Goal: Communication & Community: Answer question/provide support

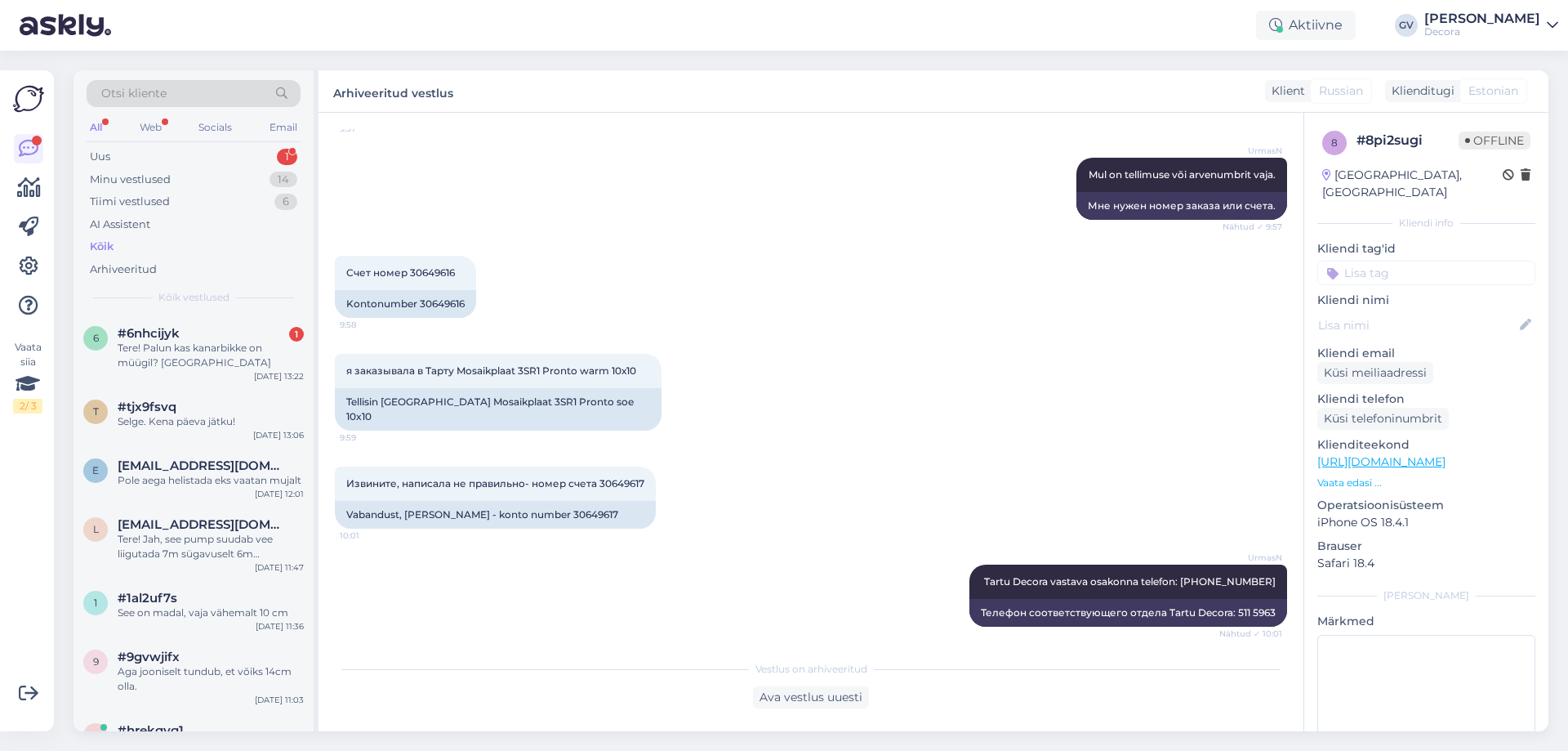
scroll to position [443, 0]
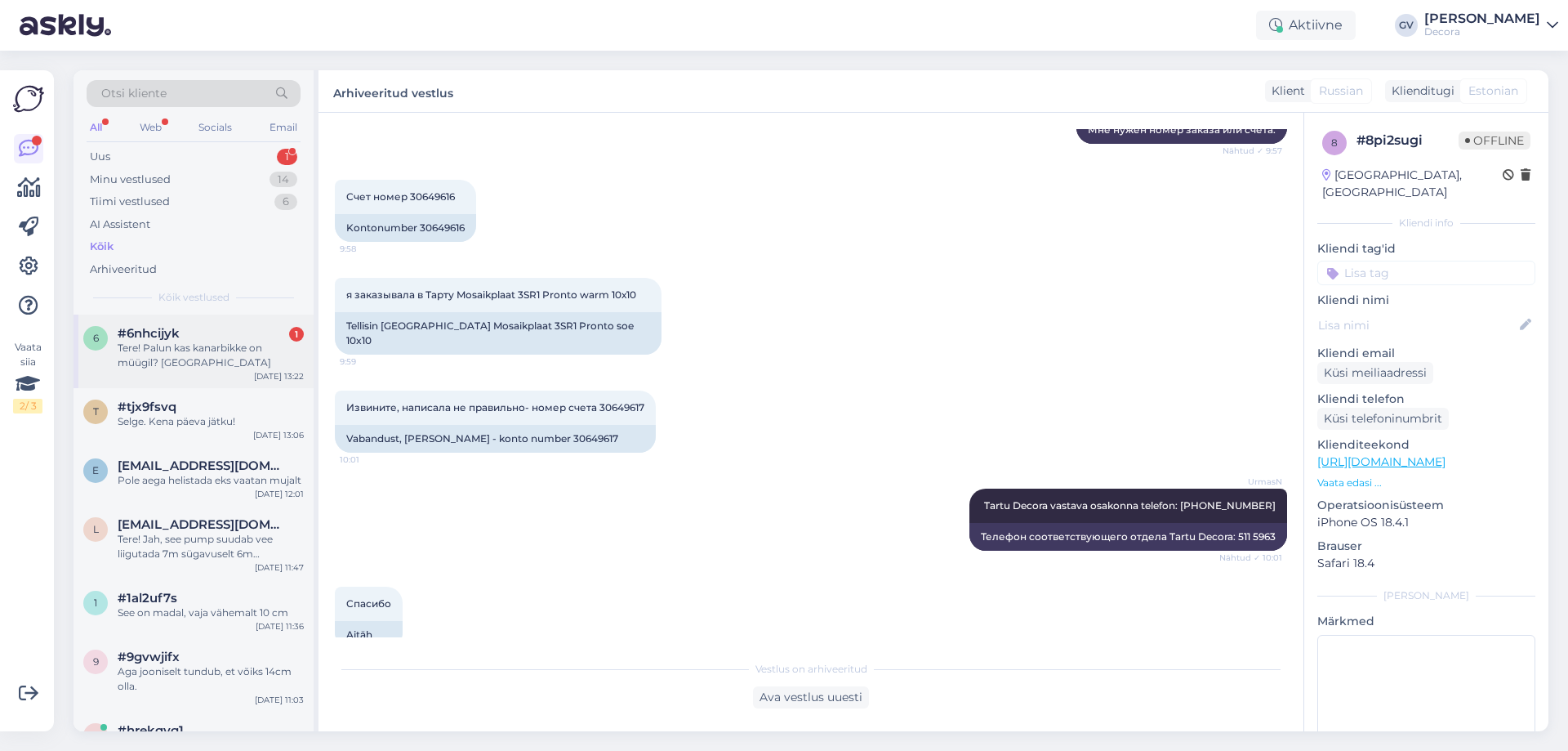
click at [154, 357] on div "Tere! Palun kas kanarbikke on müügil? [GEOGRAPHIC_DATA]" at bounding box center [211, 356] width 187 height 30
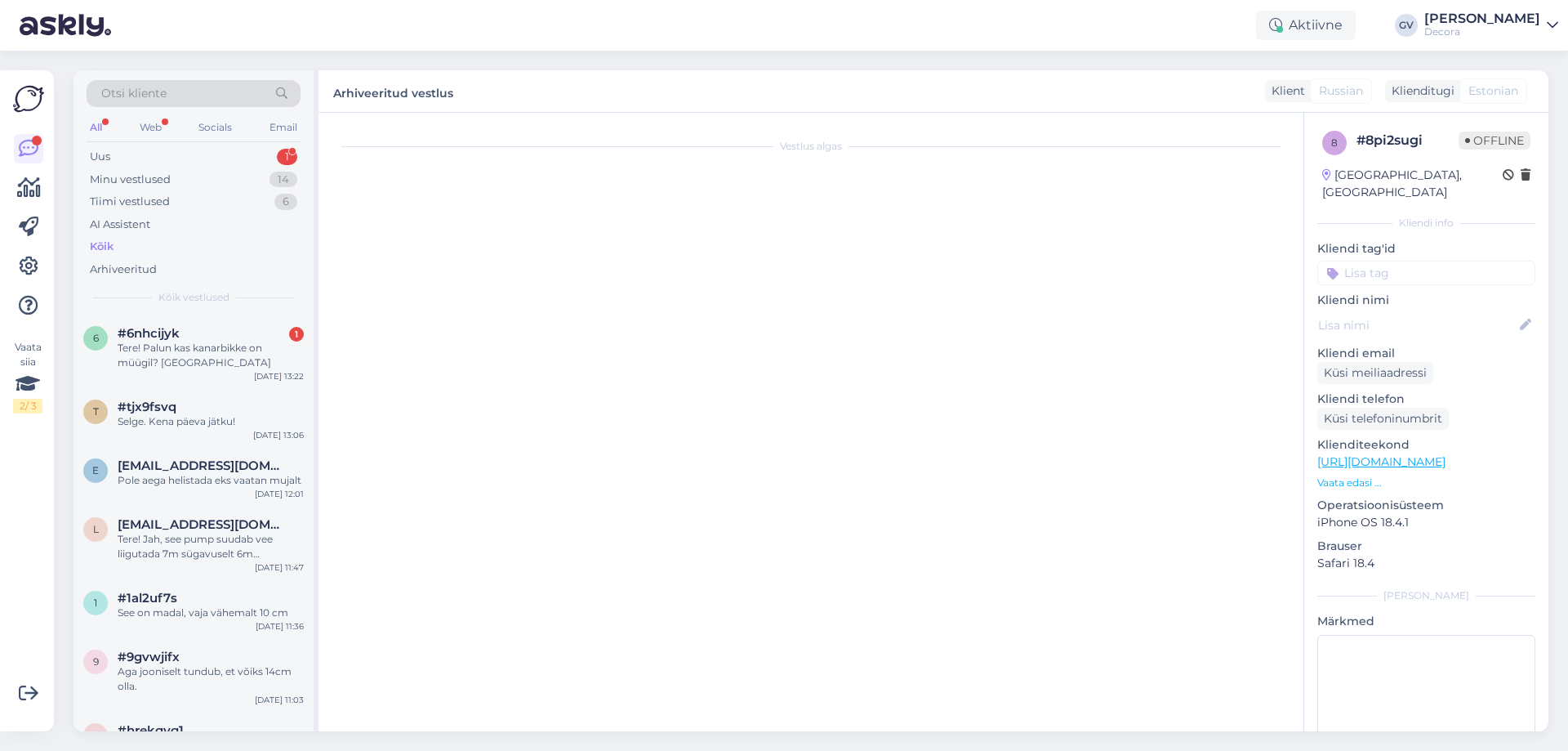
scroll to position [0, 0]
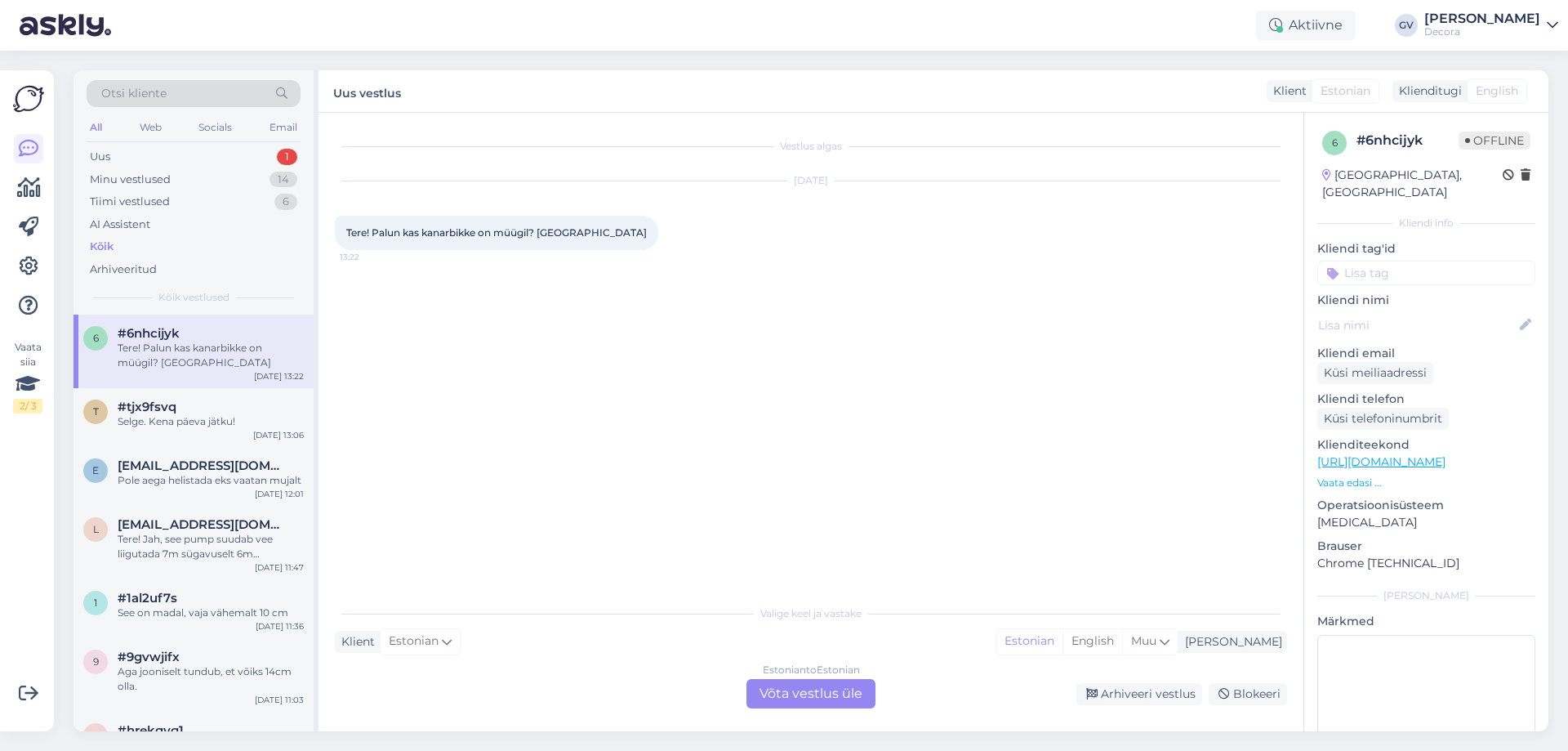
click at [806, 682] on div "Estonian to Estonian Võta vestlus üle" at bounding box center [810, 693] width 129 height 30
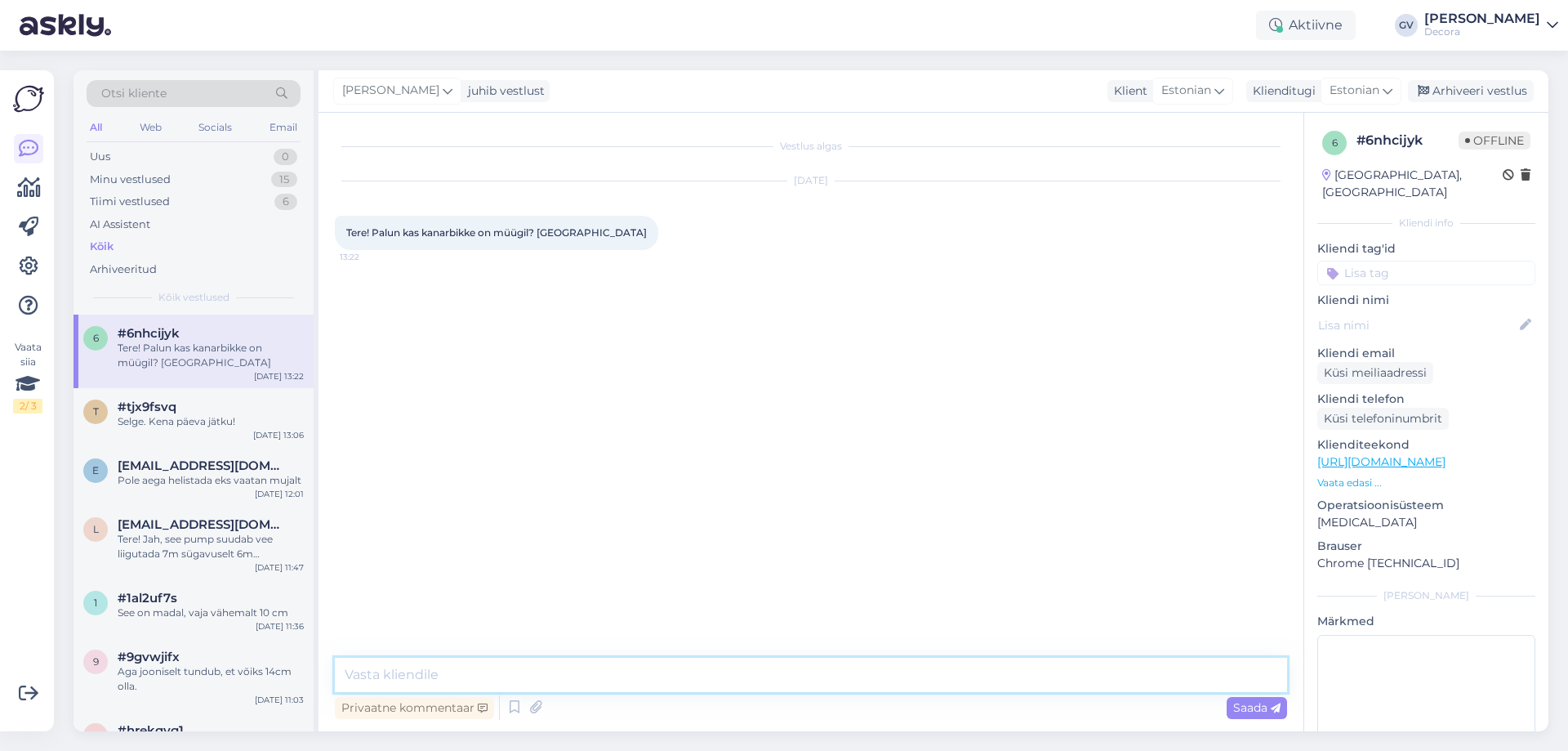
click at [587, 676] on textarea at bounding box center [811, 674] width 952 height 34
type textarea "Ter. Kanarbikke hetkel kahjuks ei ole enam müügil."
click at [762, 320] on div "Grete Vilumaa Ter. Kanarbikke hetkel kahjuks ei ole enam müügil. 13:54" at bounding box center [811, 304] width 952 height 71
click at [210, 407] on div "#tjx9fsvq" at bounding box center [211, 407] width 187 height 15
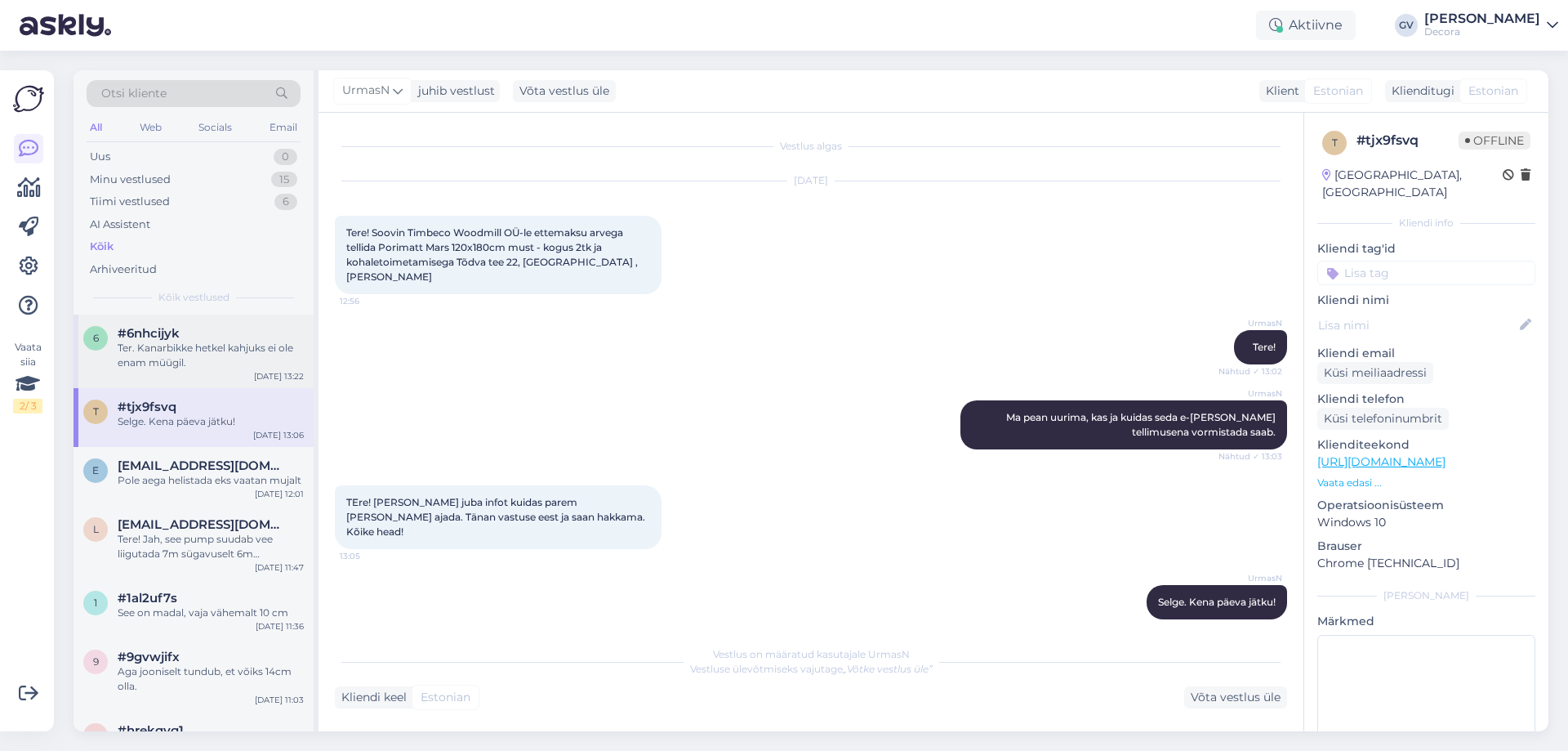
click at [188, 362] on div "Ter. Kanarbikke hetkel kahjuks ei ole enam müügil." at bounding box center [211, 356] width 187 height 30
